Goal: Navigation & Orientation: Find specific page/section

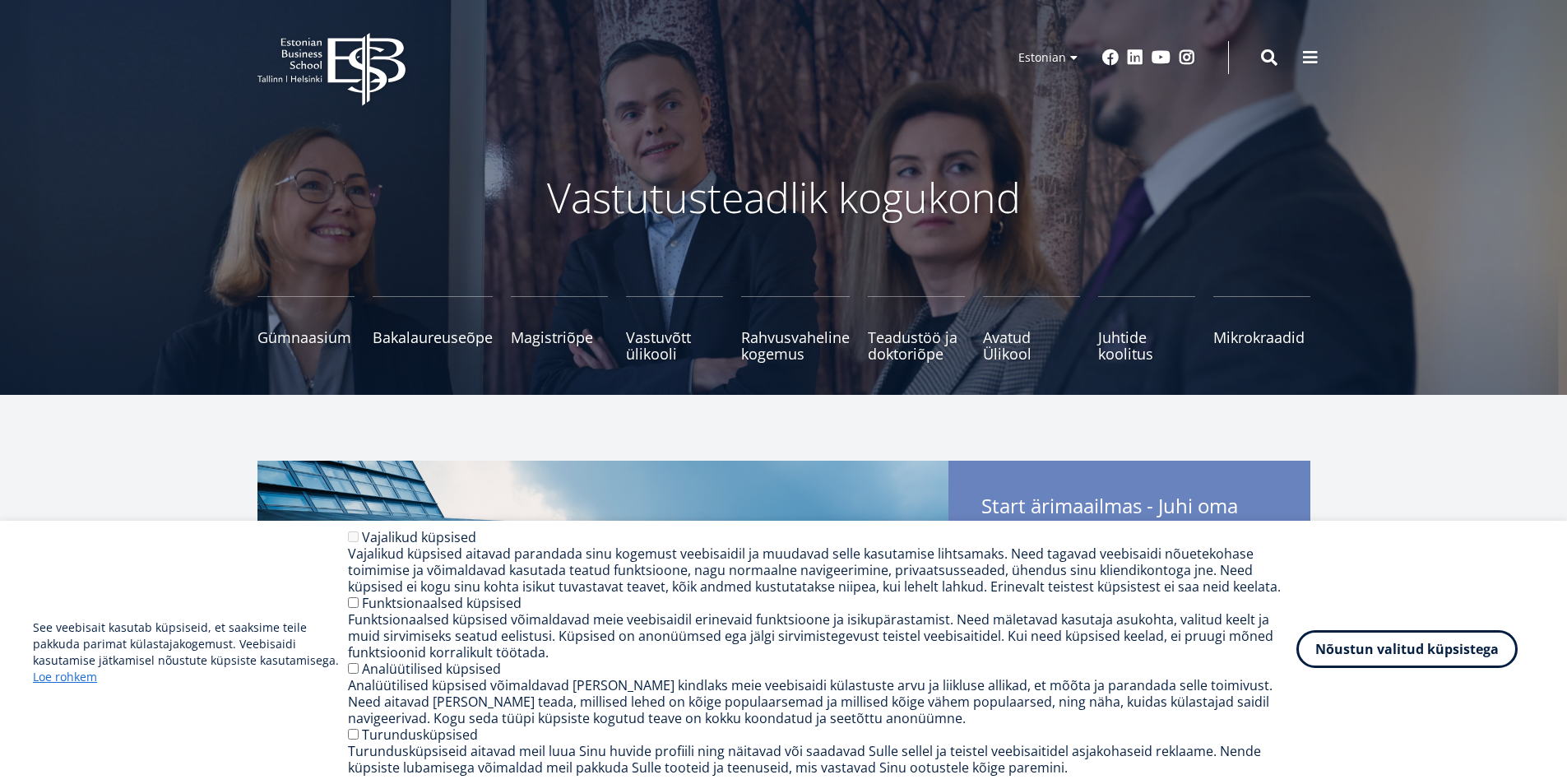
click at [1420, 654] on button "Nõustun valitud küpsistega" at bounding box center [1407, 649] width 221 height 38
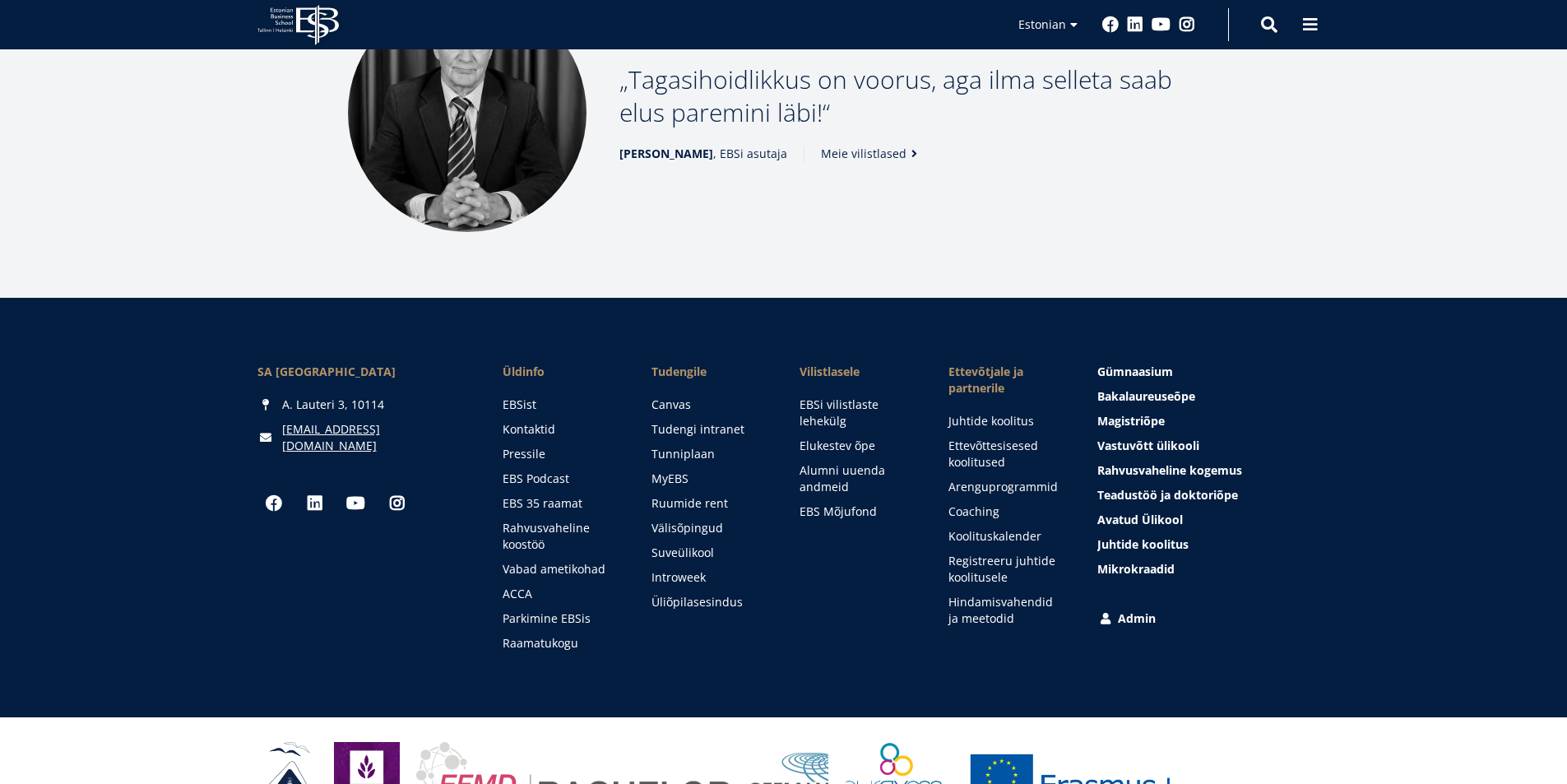
scroll to position [2213, 0]
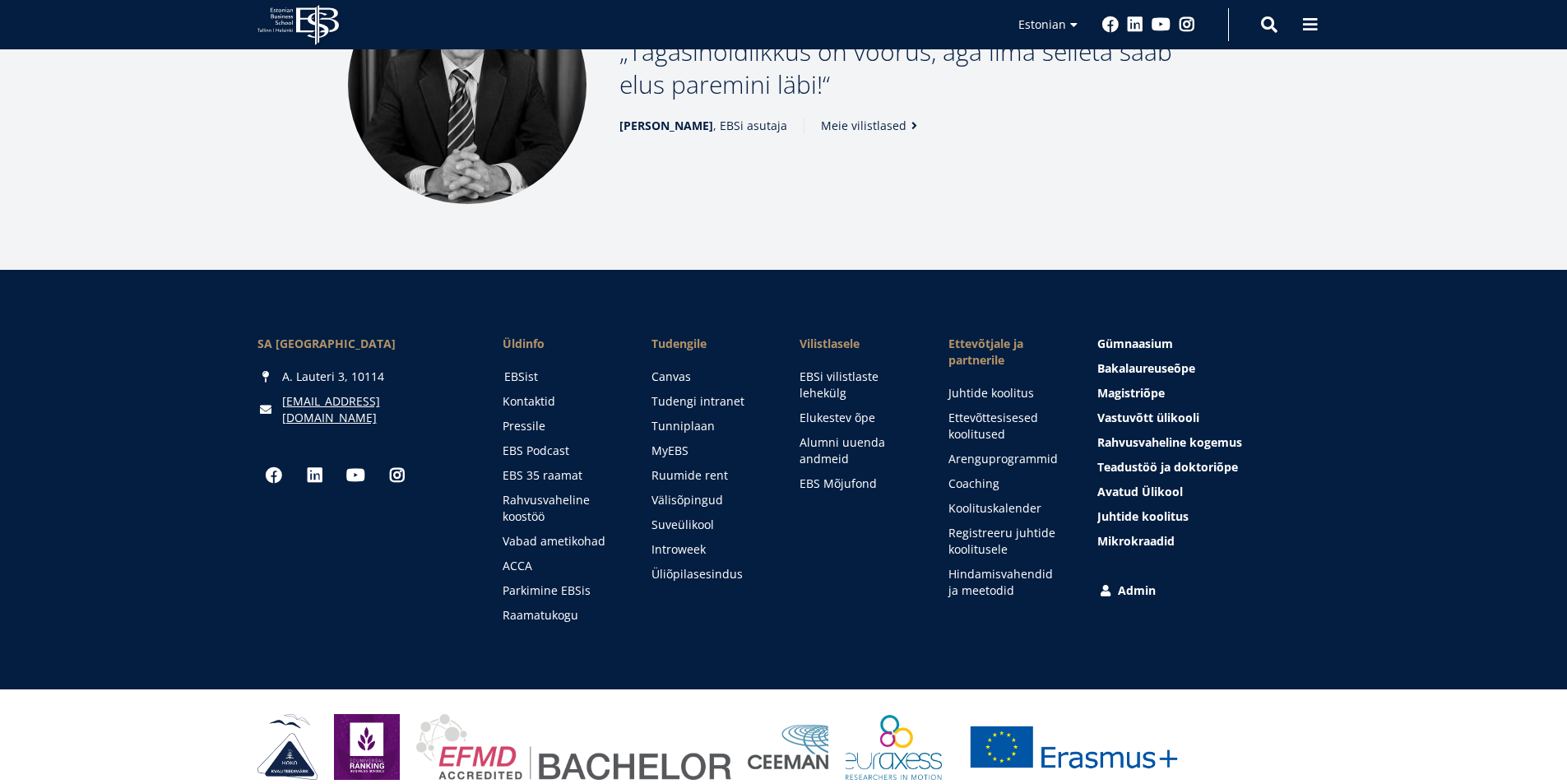
click at [523, 369] on link "EBSist" at bounding box center [562, 377] width 116 height 17
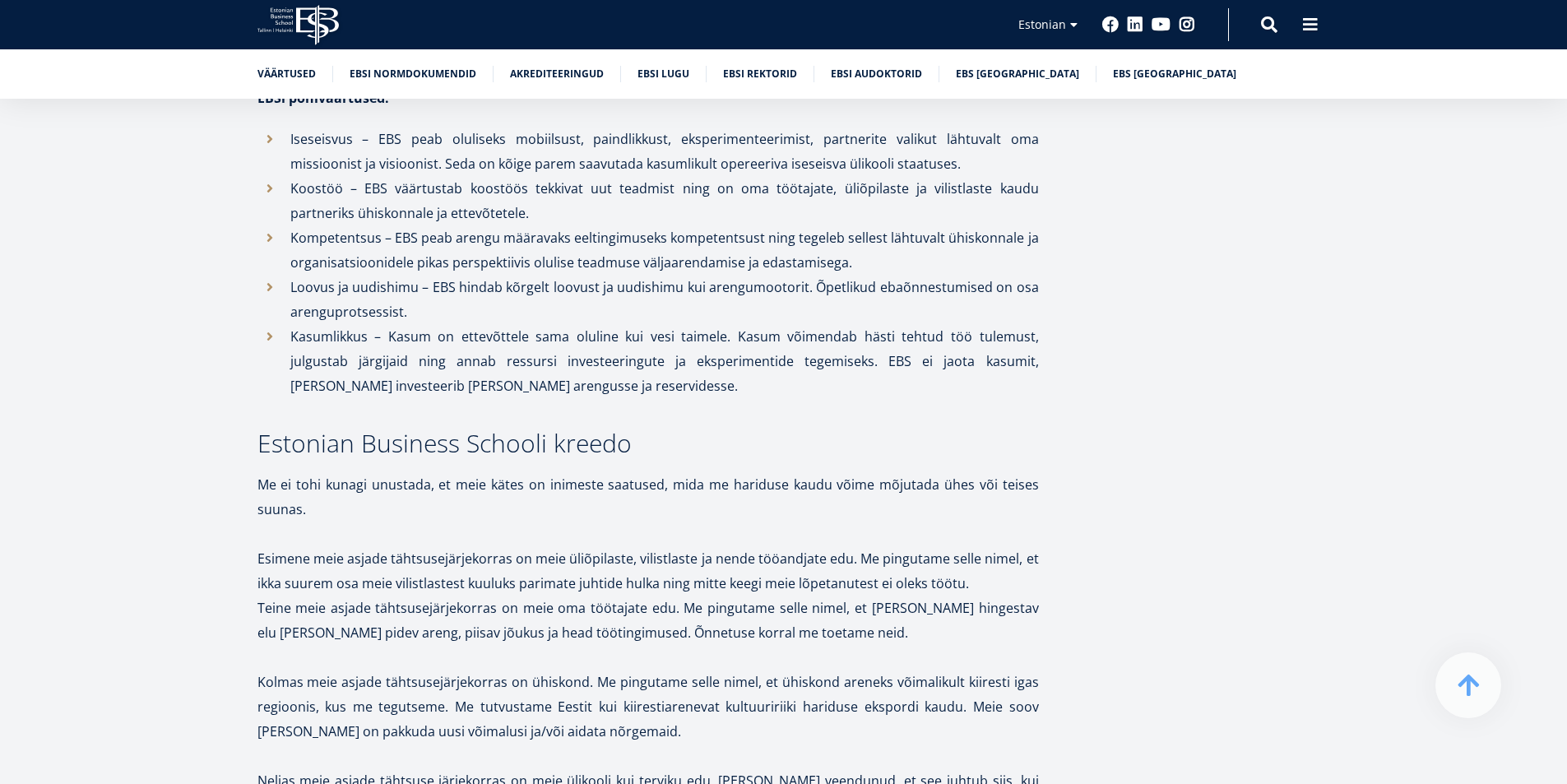
scroll to position [658, 0]
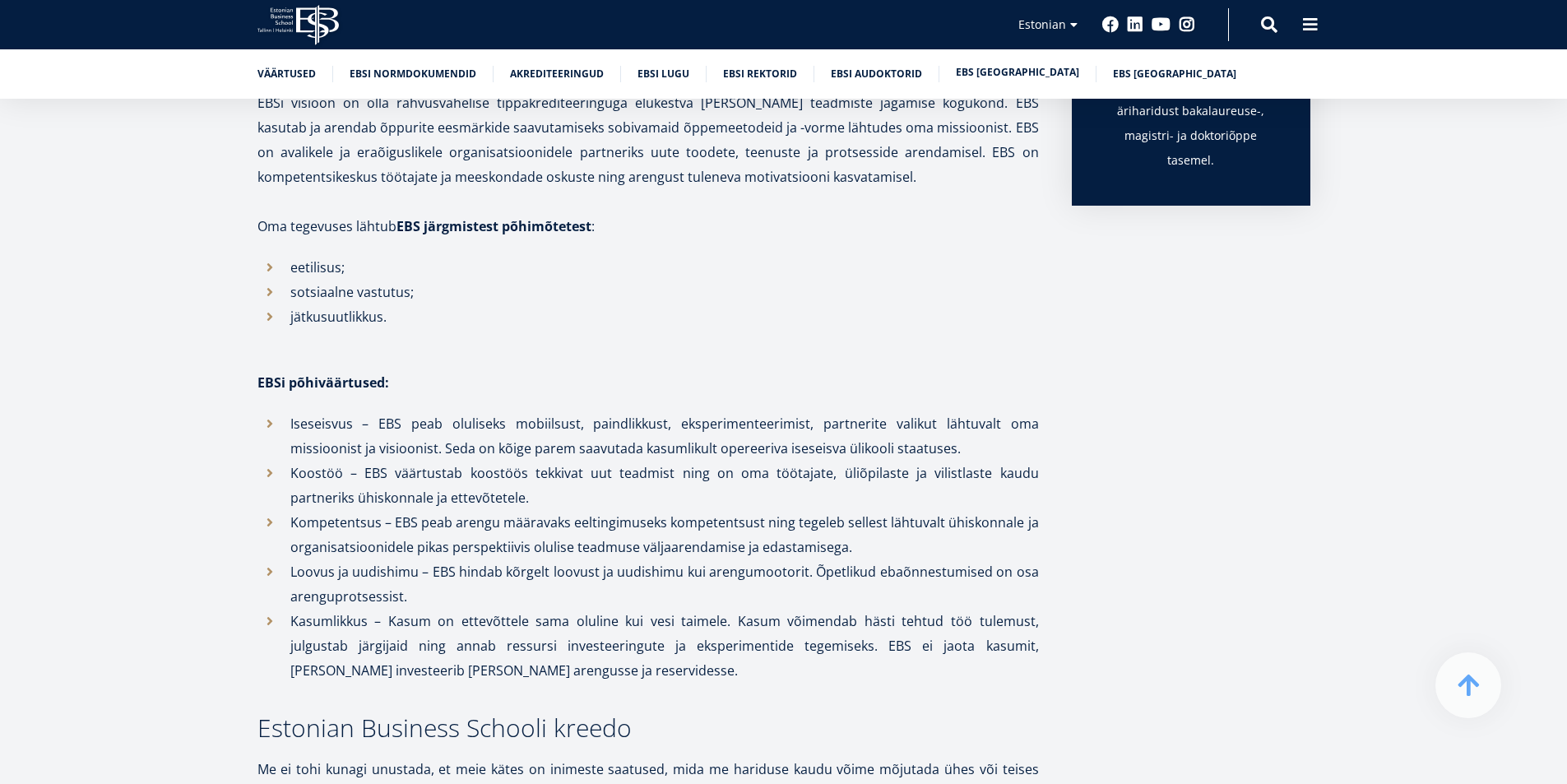
click at [986, 72] on link "EBS [GEOGRAPHIC_DATA]" at bounding box center [1017, 72] width 124 height 17
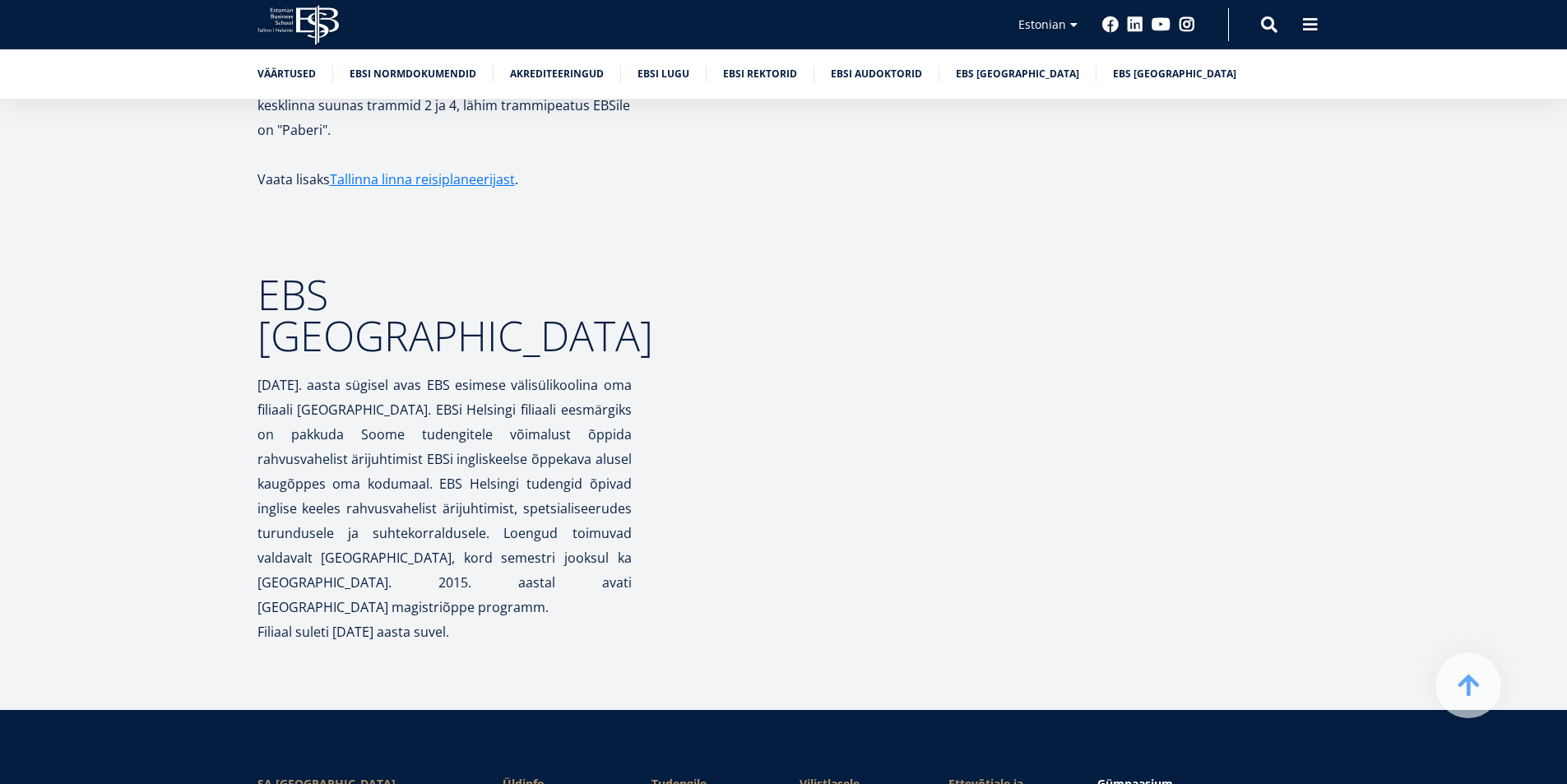
scroll to position [7796, 0]
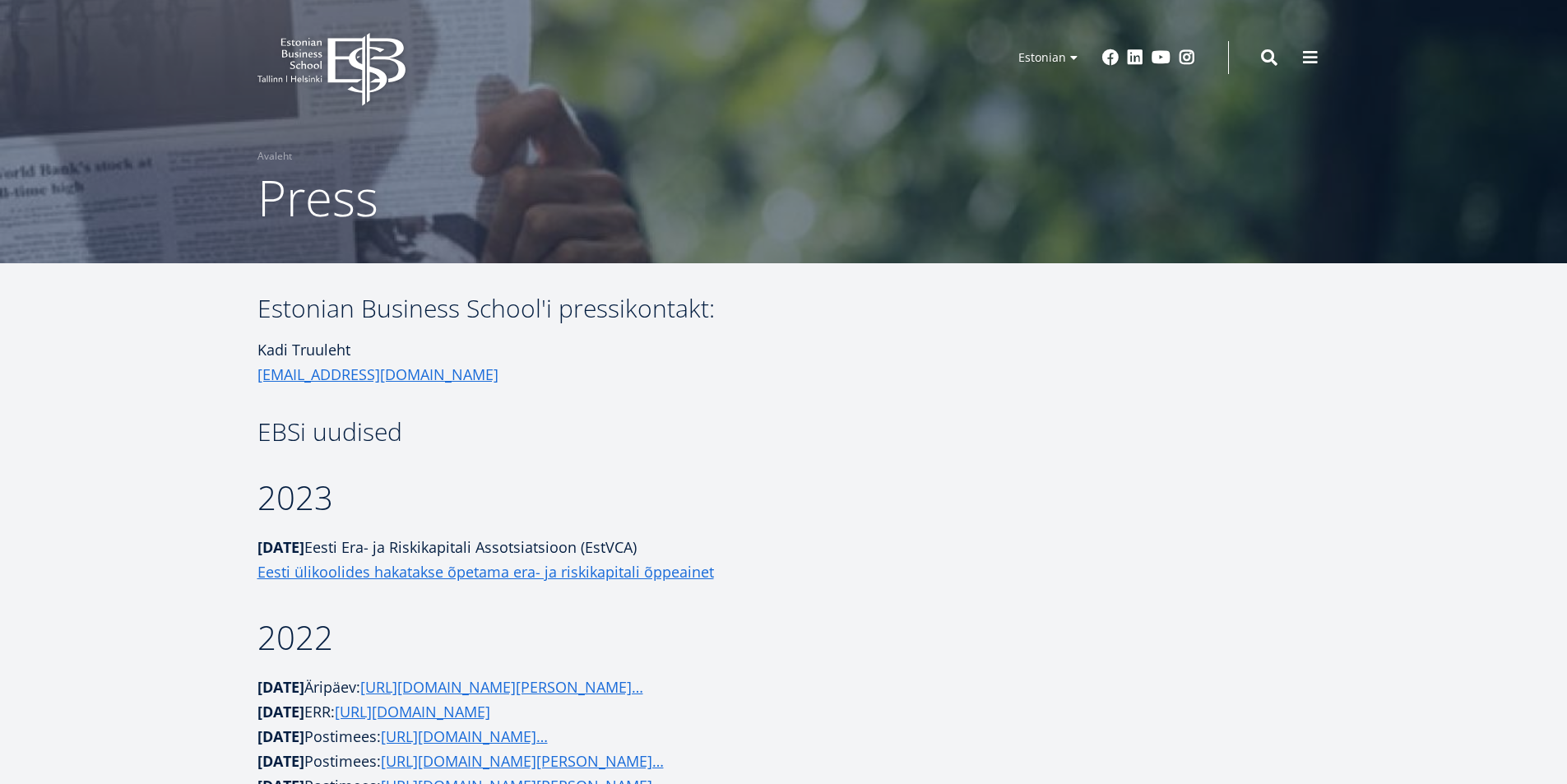
click at [376, 58] on icon at bounding box center [366, 70] width 77 height 73
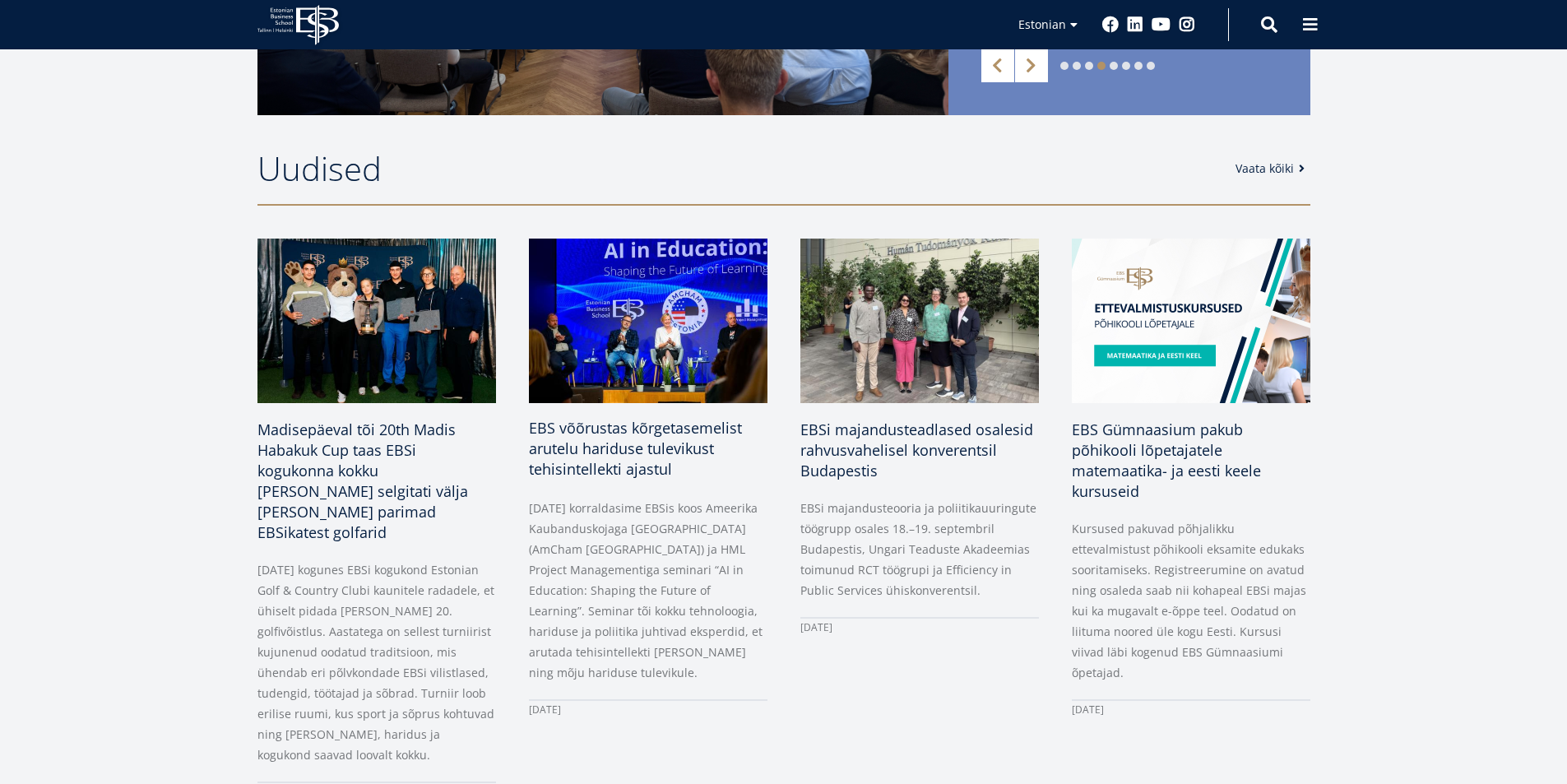
scroll to position [164, 0]
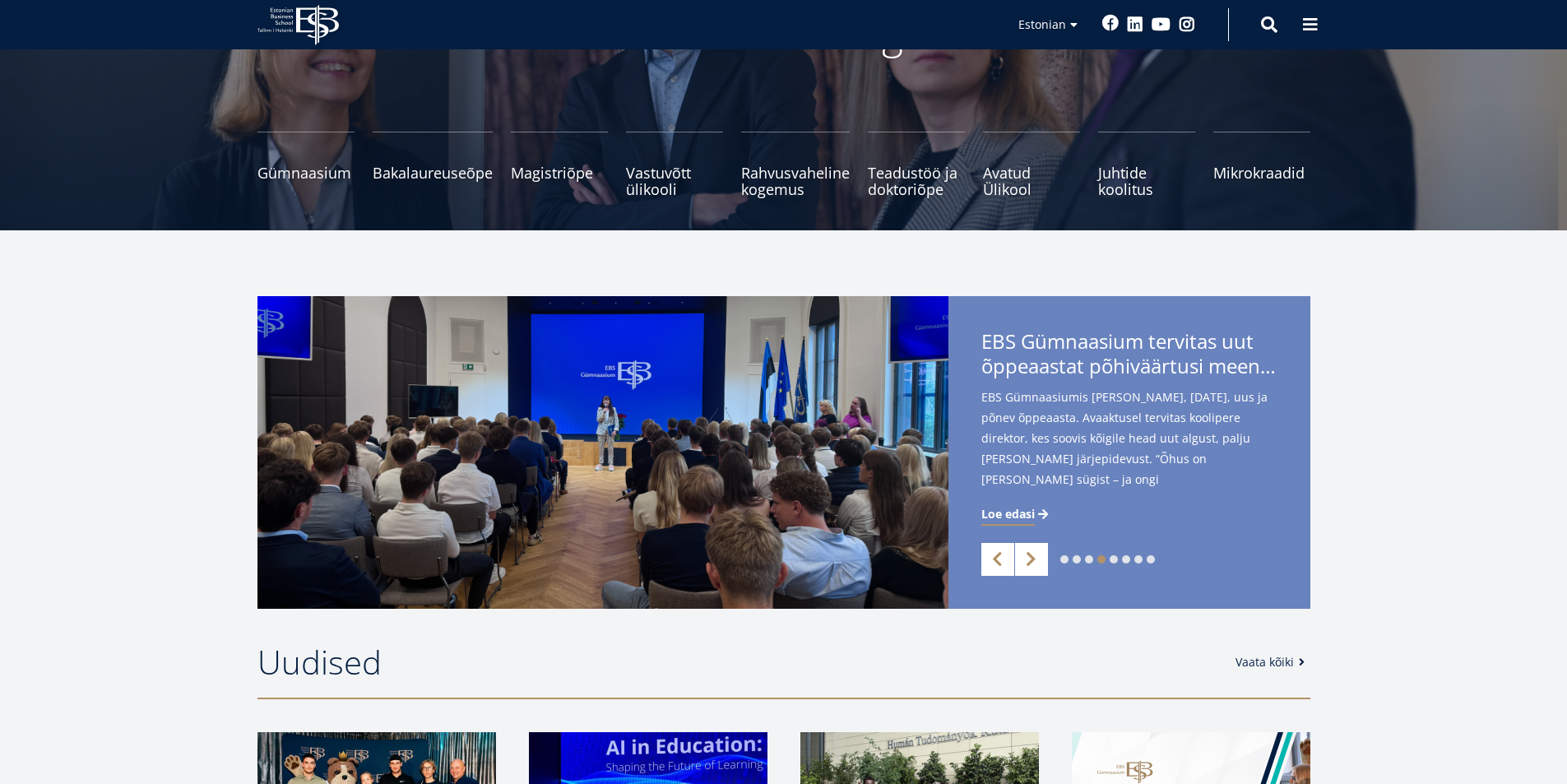
click at [1105, 22] on link "Facebook" at bounding box center [1111, 23] width 17 height 17
